Goal: Task Accomplishment & Management: Use online tool/utility

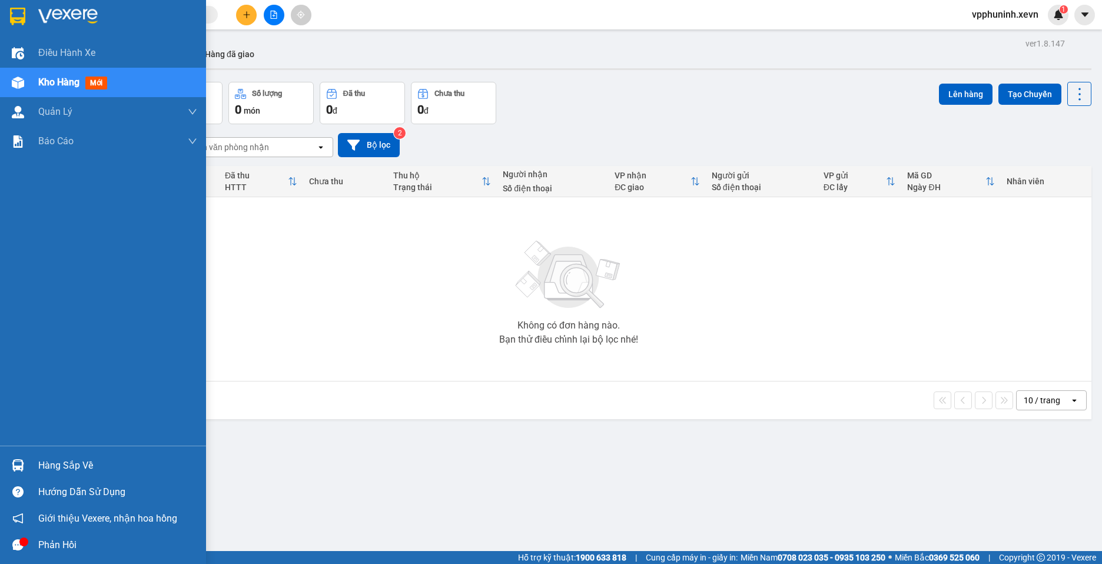
click at [54, 467] on div "Hàng sắp về" at bounding box center [117, 466] width 159 height 18
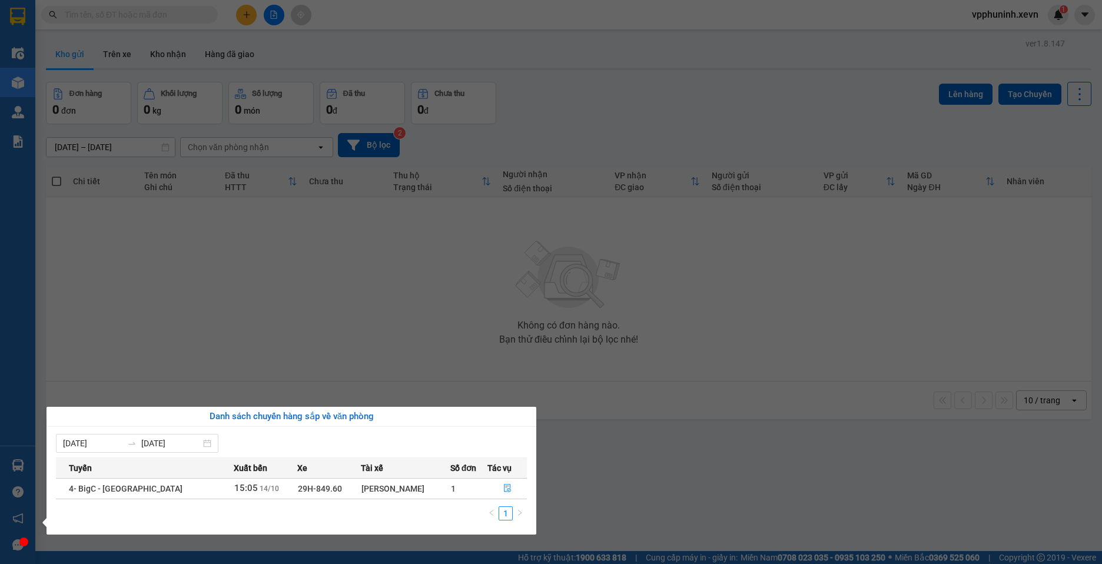
click at [488, 468] on span "Tác vụ" at bounding box center [499, 467] width 24 height 13
click at [493, 464] on span "Tác vụ" at bounding box center [499, 467] width 24 height 13
click at [502, 464] on span "Tác vụ" at bounding box center [499, 467] width 24 height 13
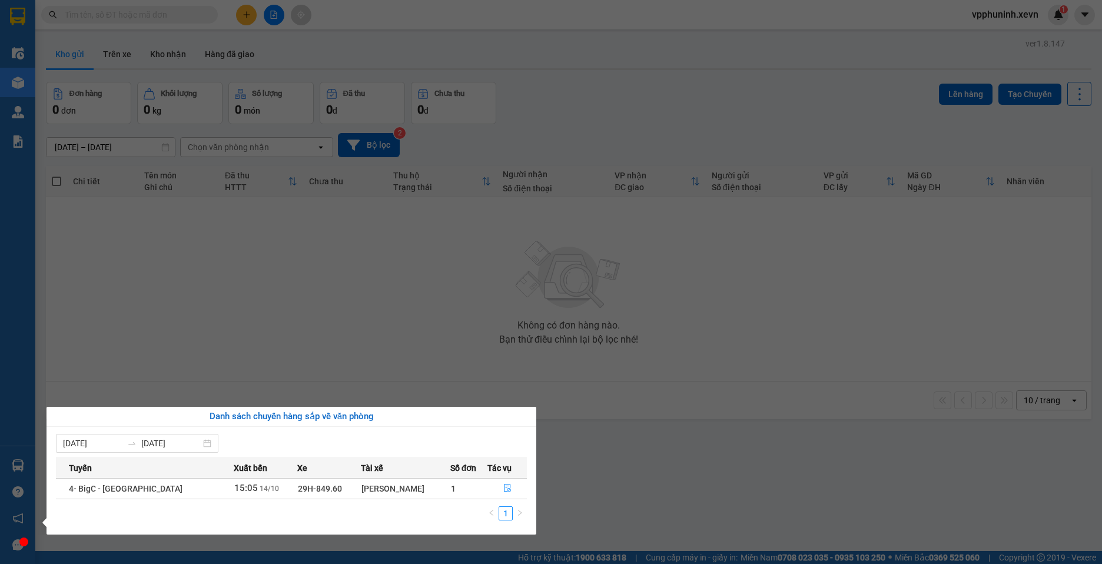
click at [502, 464] on span "Tác vụ" at bounding box center [499, 467] width 24 height 13
click at [487, 473] on span "Tác vụ" at bounding box center [499, 467] width 24 height 13
click at [488, 465] on span "Tác vụ" at bounding box center [499, 467] width 24 height 13
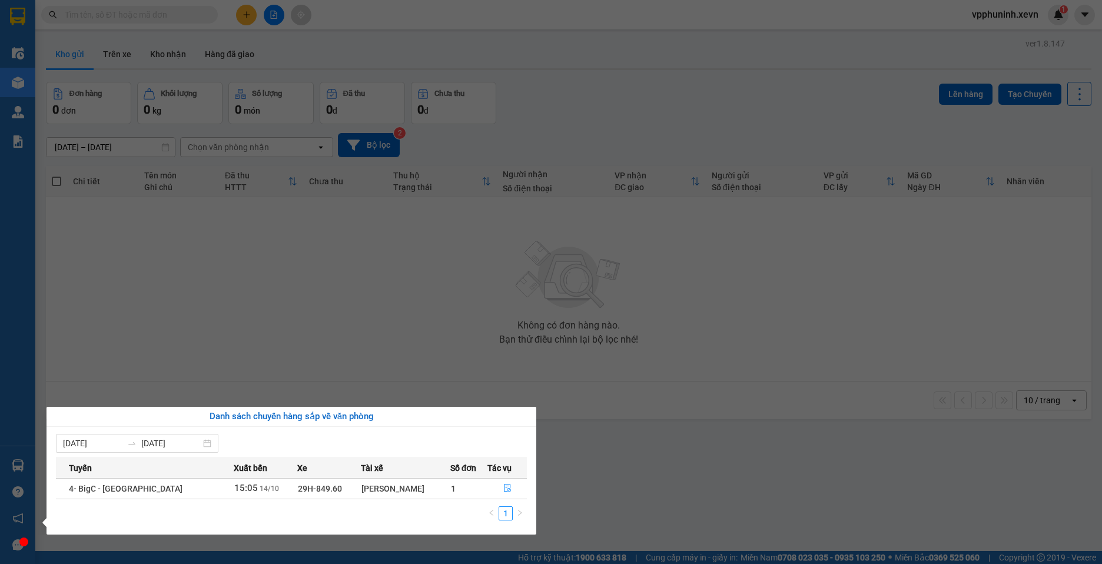
click at [488, 465] on span "Tác vụ" at bounding box center [499, 467] width 24 height 13
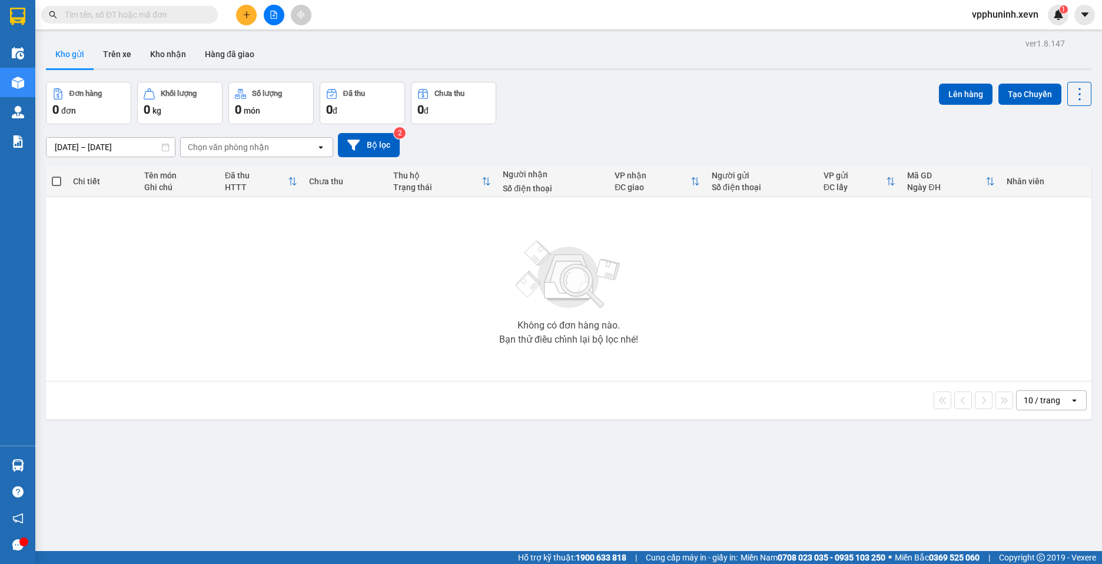
click at [680, 463] on section "Kết quả tìm kiếm ( 0 ) Bộ lọc No Data vpphuninh.xevn 1 Điều hành xe Kho hàng mớ…" at bounding box center [551, 282] width 1102 height 564
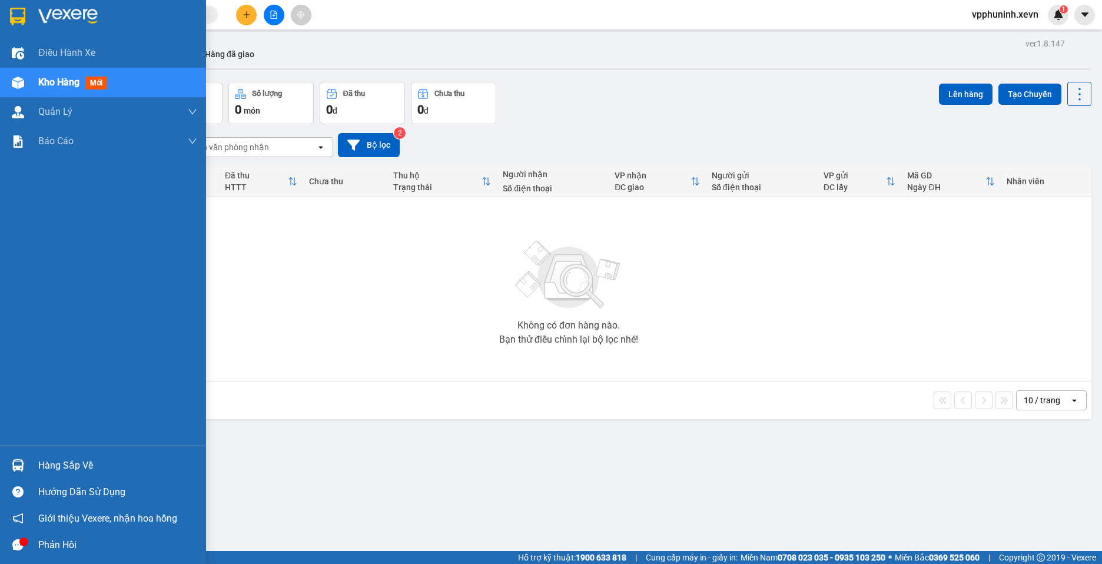
click at [15, 458] on div at bounding box center [18, 465] width 21 height 21
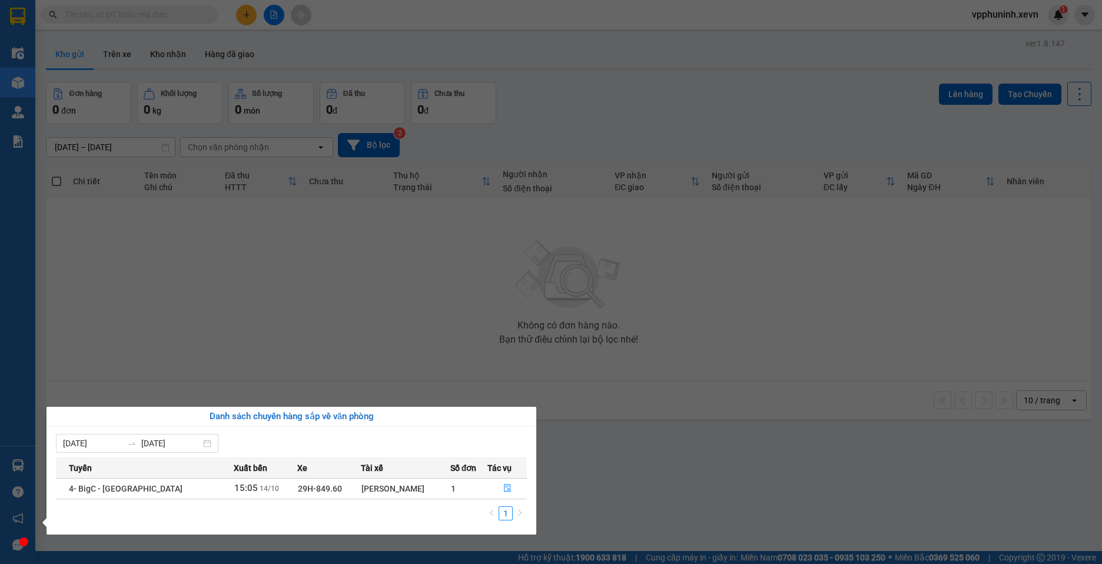
click at [490, 463] on span "Tác vụ" at bounding box center [499, 467] width 24 height 13
click at [491, 464] on span "Tác vụ" at bounding box center [499, 467] width 24 height 13
click at [496, 471] on span "Tác vụ" at bounding box center [499, 467] width 24 height 13
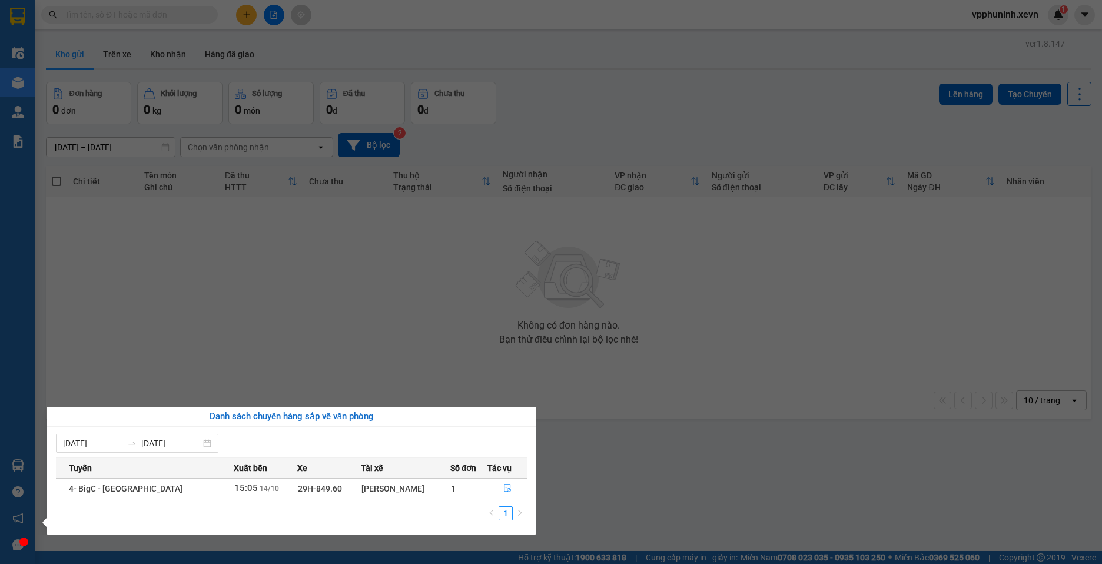
click at [496, 471] on span "Tác vụ" at bounding box center [499, 467] width 24 height 13
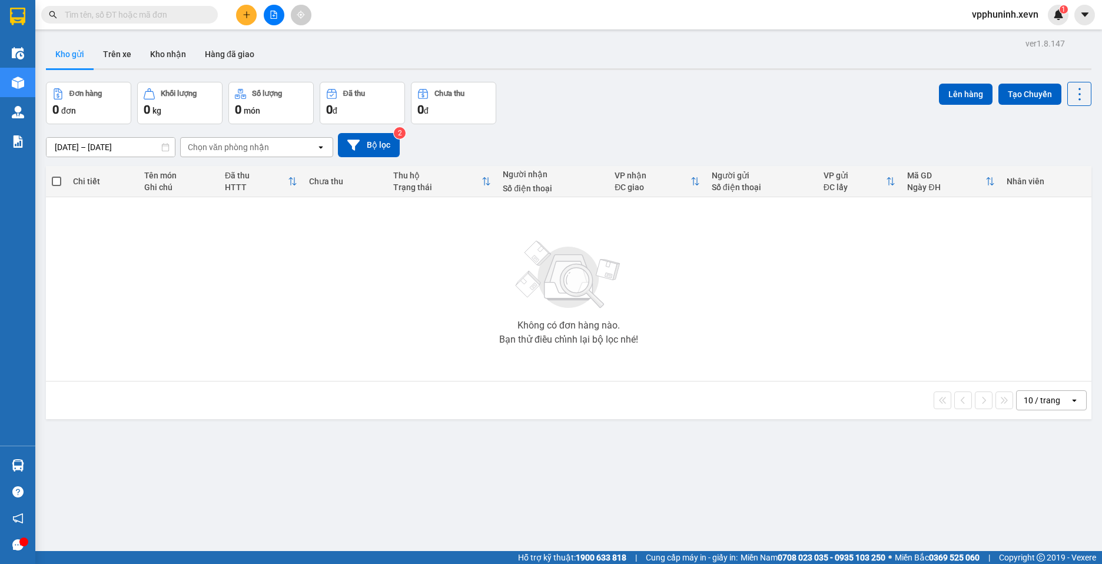
drag, startPoint x: 496, startPoint y: 471, endPoint x: 637, endPoint y: 500, distance: 143.7
click at [637, 500] on section "Kết quả tìm kiếm ( 0 ) Bộ lọc No Data vpphuninh.xevn 1 Điều hành xe Kho hàng mớ…" at bounding box center [551, 282] width 1102 height 564
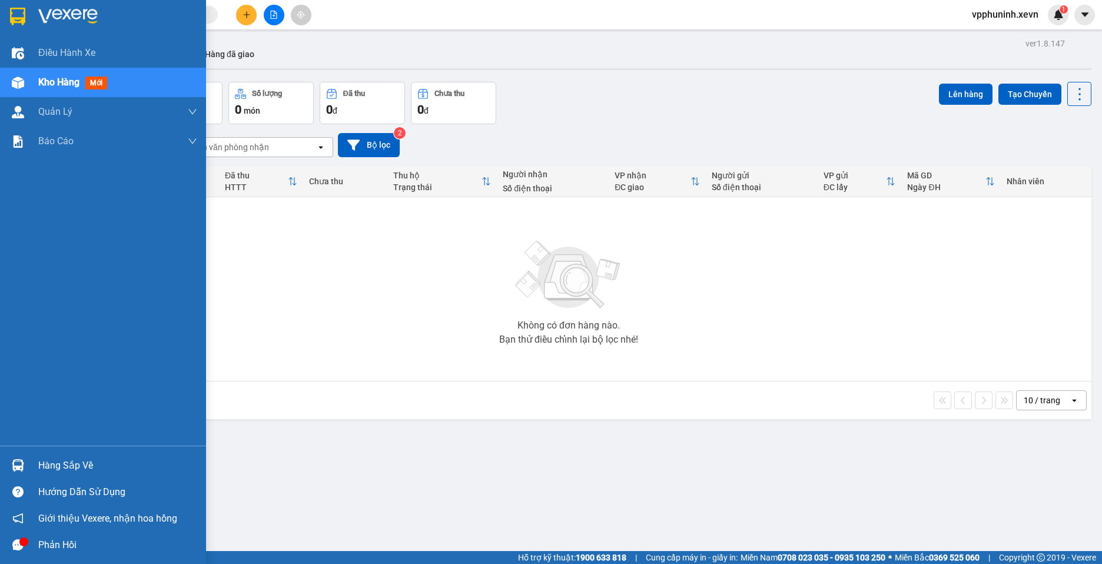
click at [15, 463] on img at bounding box center [18, 465] width 12 height 12
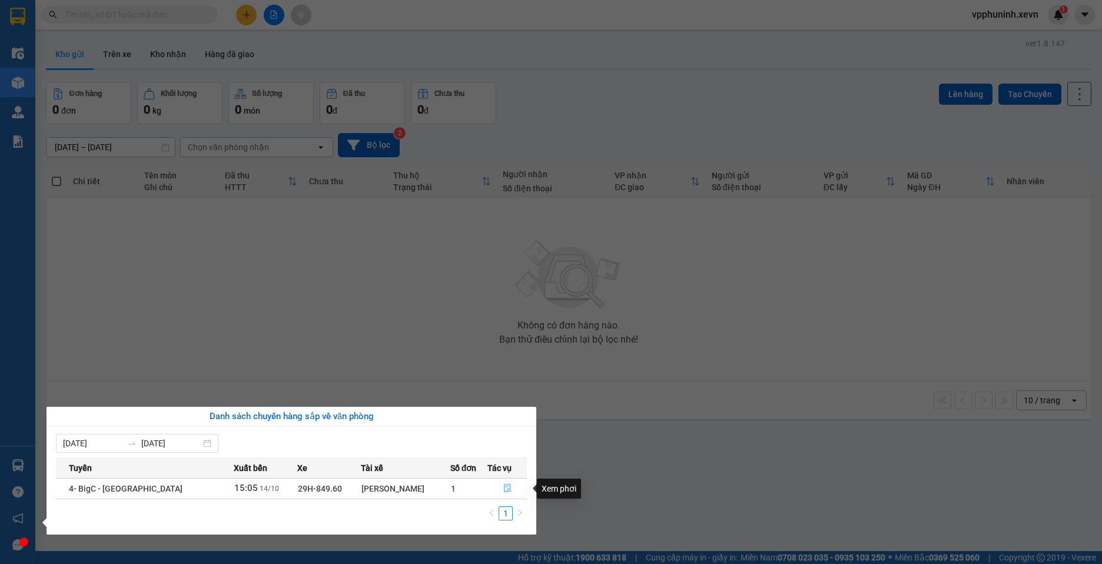
click at [497, 488] on button "button" at bounding box center [507, 488] width 38 height 19
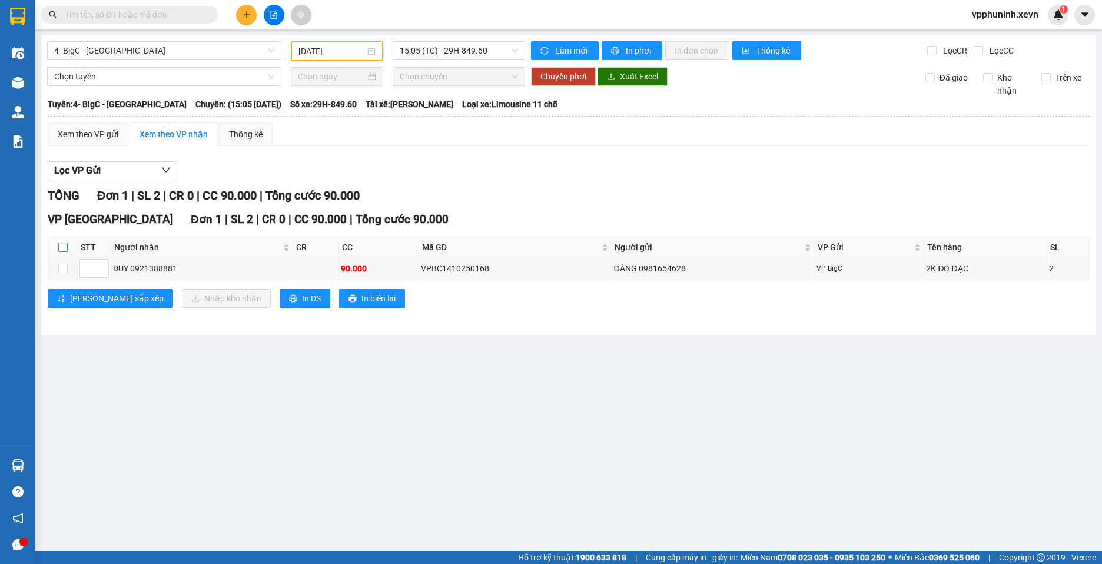
click at [60, 246] on input "checkbox" at bounding box center [62, 246] width 9 height 9
checkbox input "true"
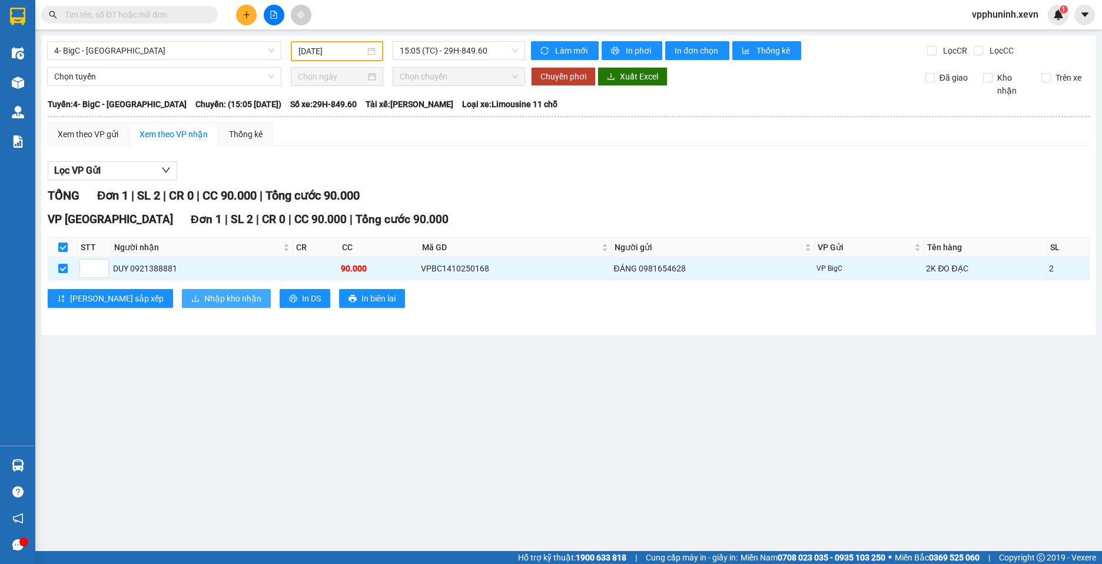
click at [204, 298] on span "Nhập kho nhận" at bounding box center [232, 298] width 57 height 13
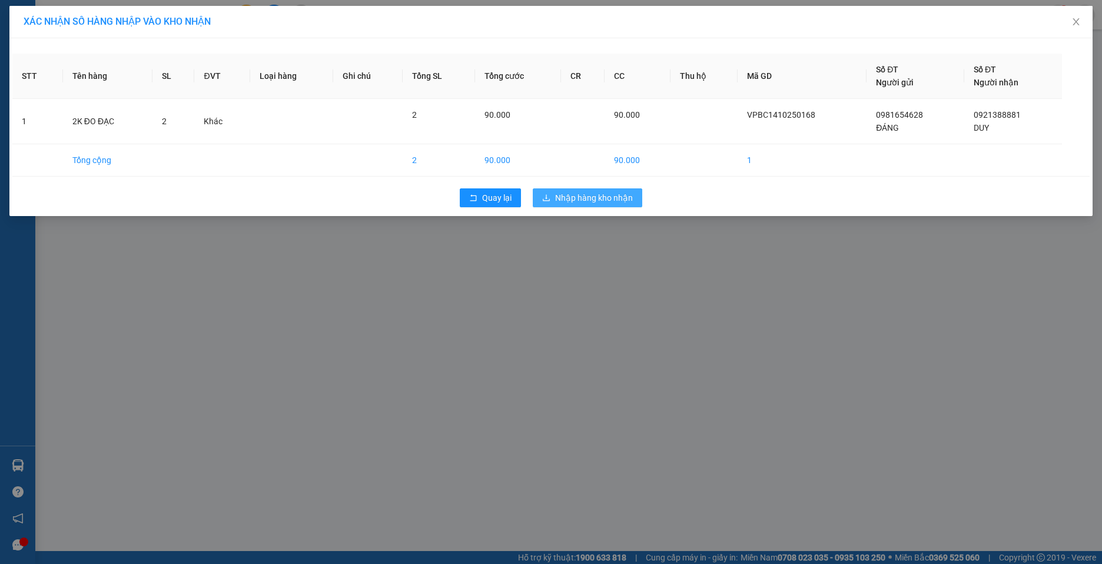
click at [585, 196] on span "Nhập hàng kho nhận" at bounding box center [594, 197] width 78 height 13
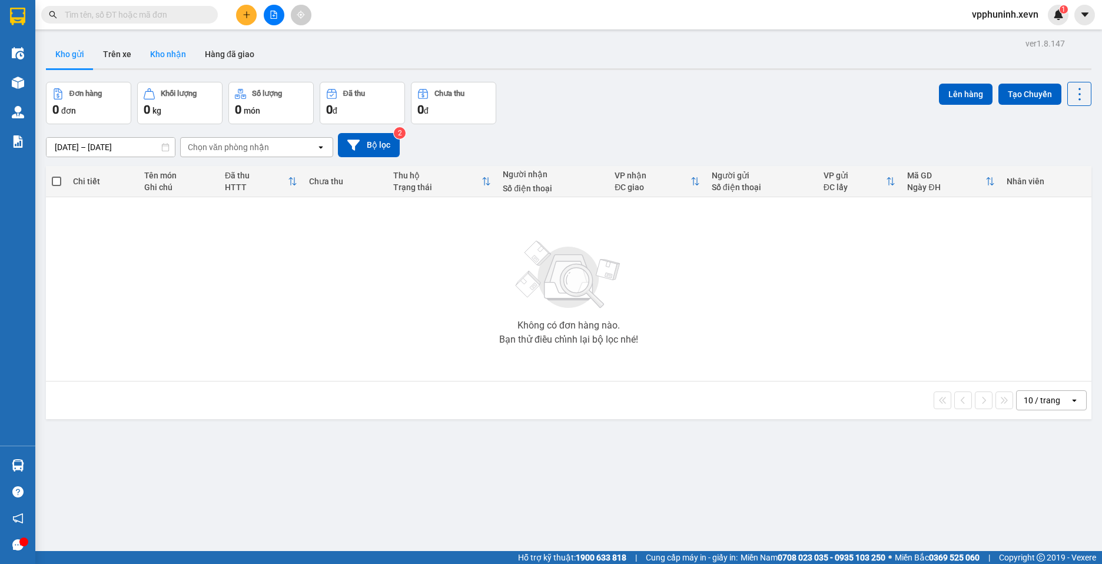
click at [168, 56] on button "Kho nhận" at bounding box center [168, 54] width 55 height 28
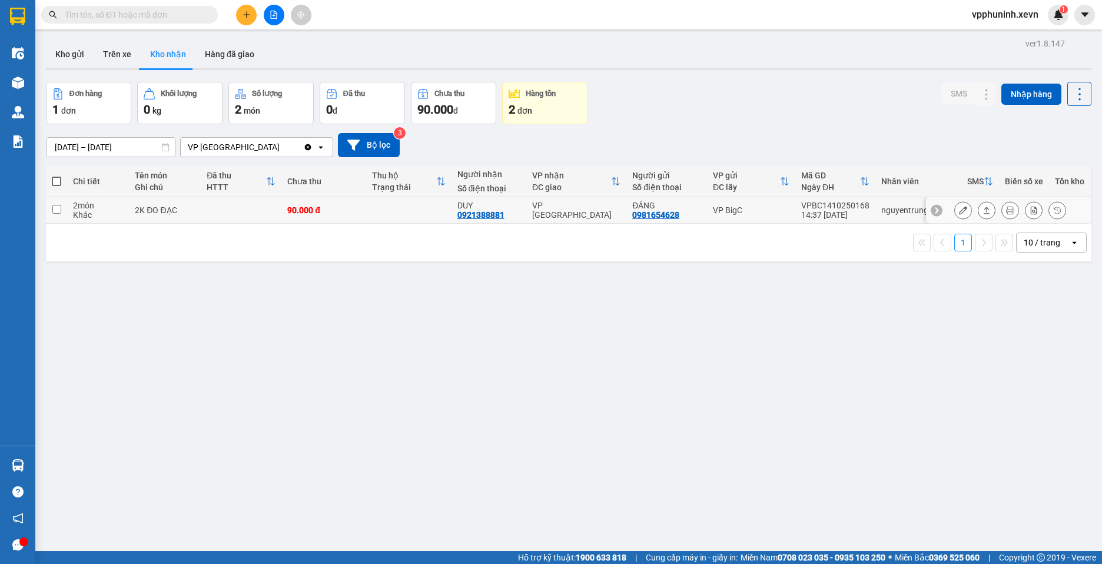
click at [54, 209] on input "checkbox" at bounding box center [56, 209] width 9 height 9
checkbox input "true"
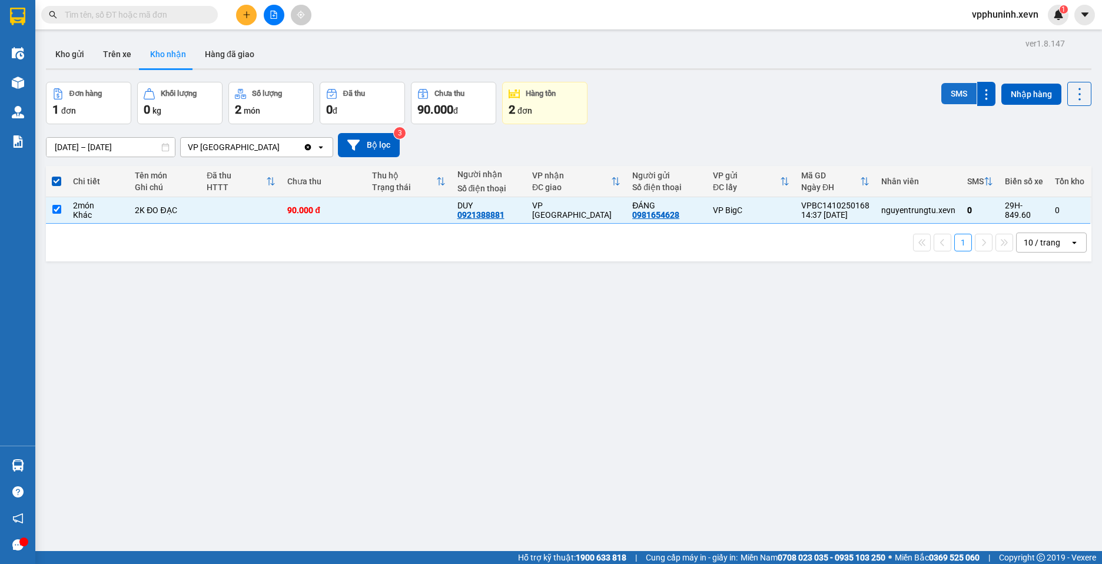
click at [943, 94] on button "SMS" at bounding box center [958, 93] width 35 height 21
